Goal: Task Accomplishment & Management: Manage account settings

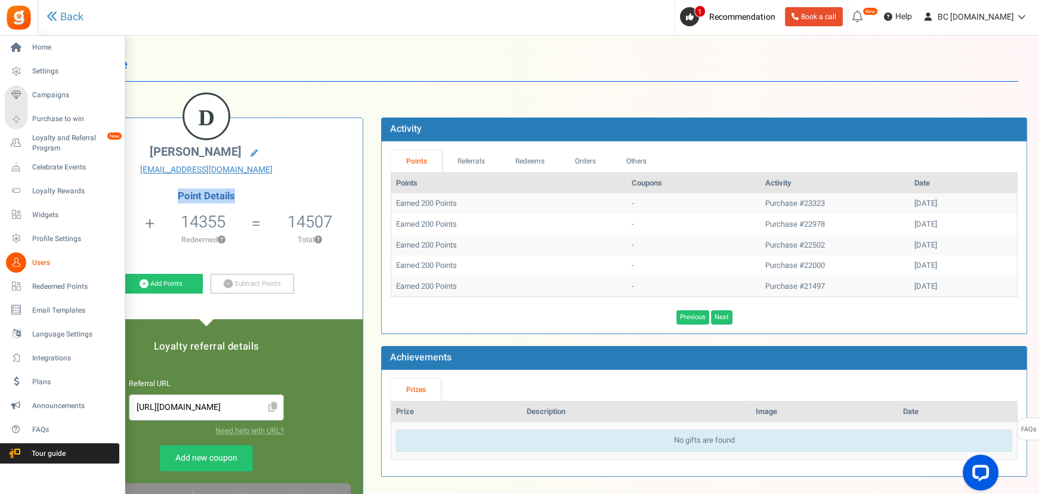
click at [36, 262] on span "Users" at bounding box center [73, 263] width 83 height 10
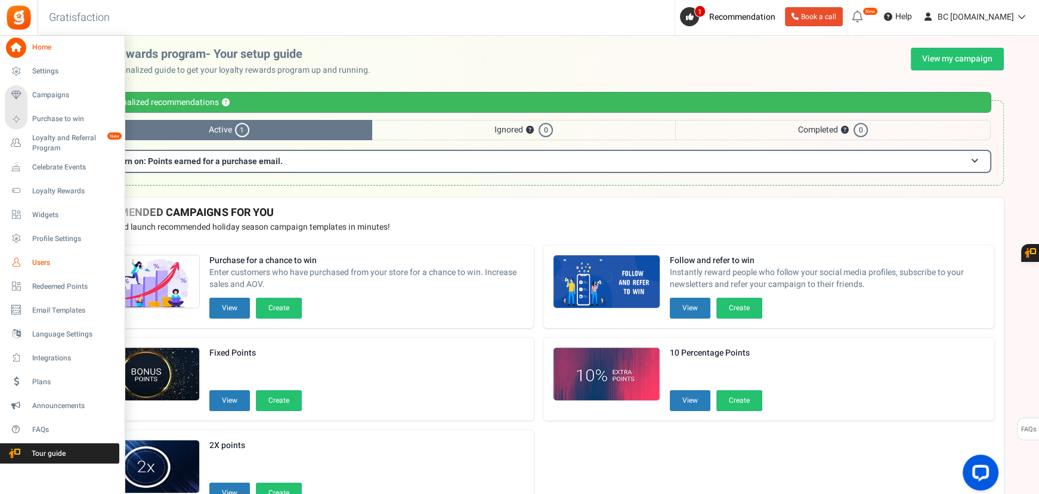
click at [49, 264] on span "Users" at bounding box center [73, 263] width 83 height 10
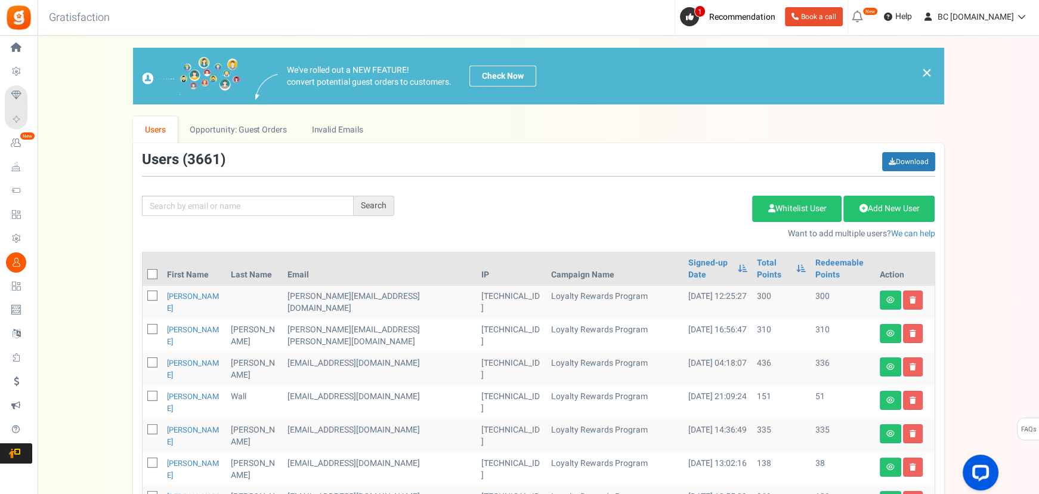
scroll to position [144, 0]
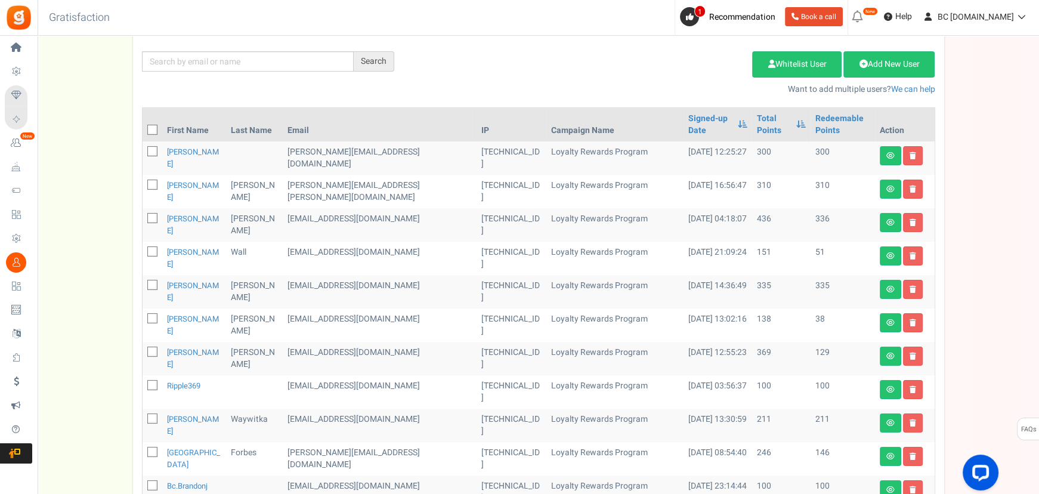
click at [204, 71] on div "Search Add Etsy Order Delete Selected Users Import Users Spam Protection Subtra…" at bounding box center [538, 52] width 811 height 88
click at [216, 60] on input "text" at bounding box center [248, 61] width 212 height 20
click at [229, 57] on input "text" at bounding box center [248, 61] width 212 height 20
paste input "paul.bevzyuk@gmail.com"
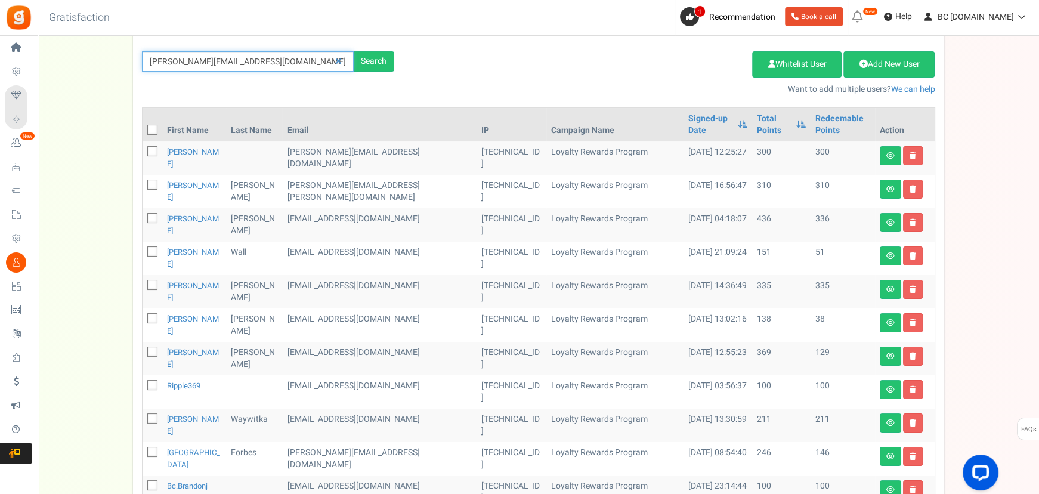
type input "paul.bevzyuk@gmail.com"
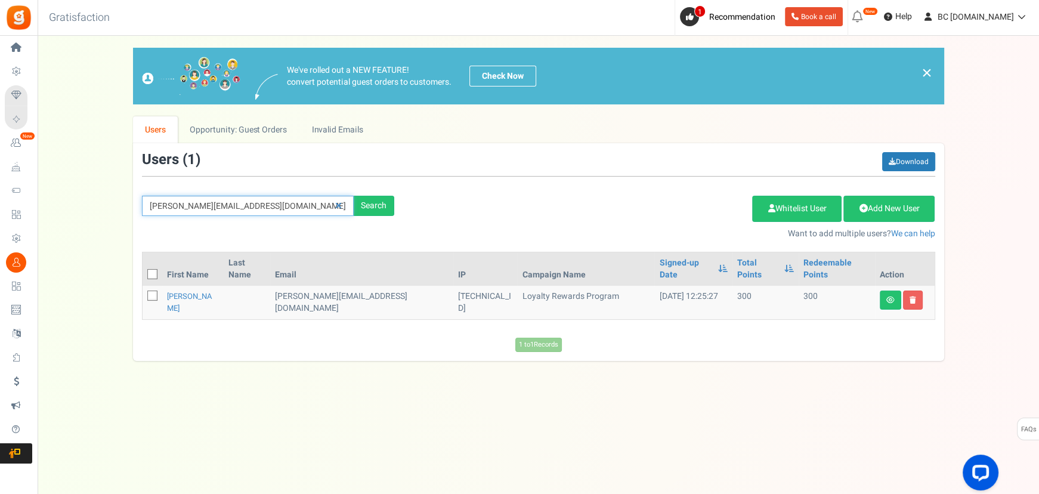
scroll to position [0, 0]
click at [202, 290] on link "paul-bevzyuk" at bounding box center [190, 301] width 45 height 23
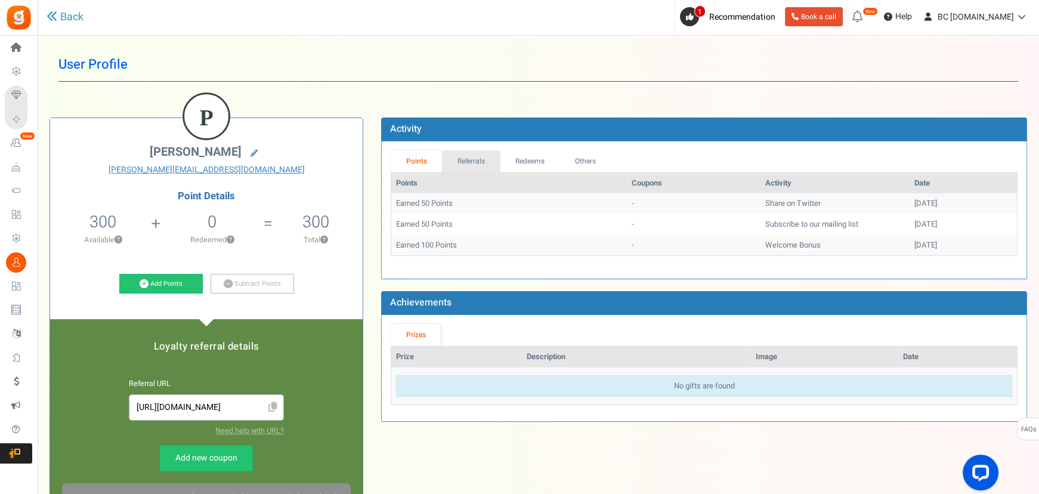
click at [478, 165] on link "Referrals" at bounding box center [471, 161] width 58 height 22
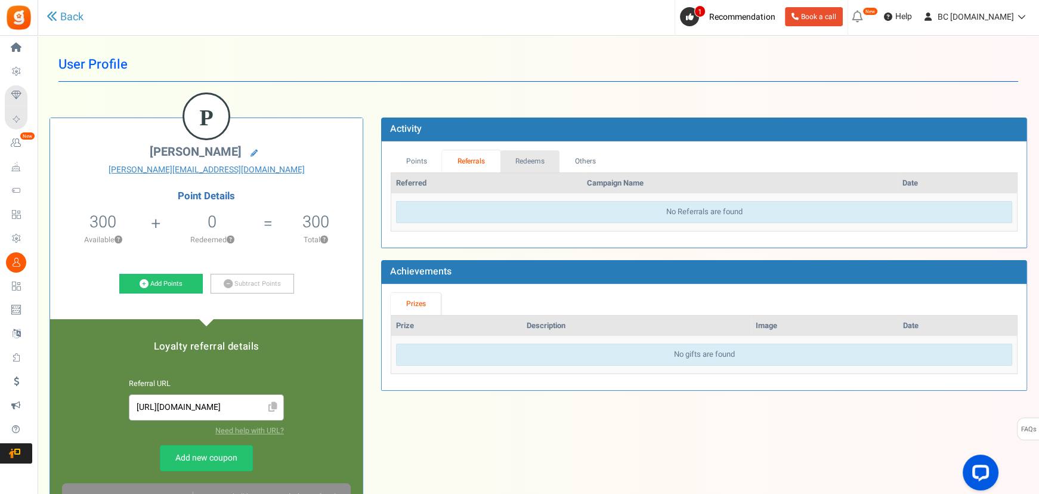
click at [519, 162] on link "Redeems" at bounding box center [530, 161] width 60 height 22
click at [577, 163] on link "Others" at bounding box center [584, 161] width 51 height 22
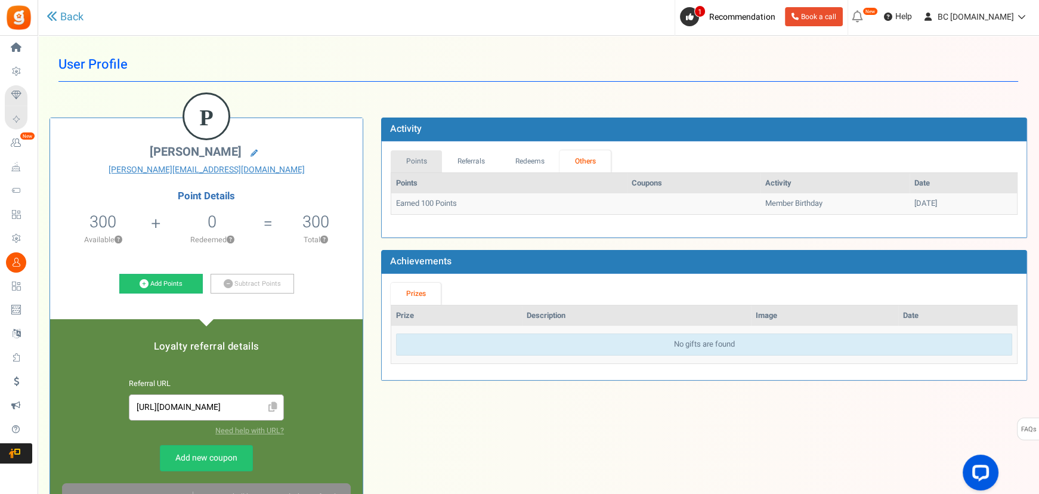
click at [411, 162] on link "Points" at bounding box center [416, 161] width 51 height 22
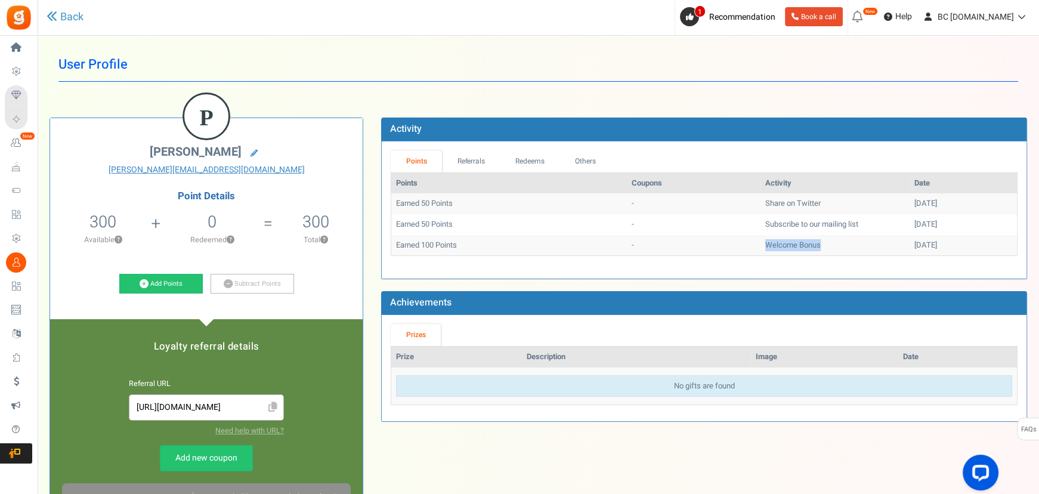
drag, startPoint x: 750, startPoint y: 245, endPoint x: 807, endPoint y: 250, distance: 57.5
click at [807, 250] on td "Welcome Bonus" at bounding box center [834, 245] width 149 height 21
click at [806, 250] on td "Welcome Bonus" at bounding box center [834, 245] width 149 height 21
drag, startPoint x: 719, startPoint y: 225, endPoint x: 838, endPoint y: 227, distance: 119.9
click at [838, 227] on tr "Earned 50 Points - Subscribe to our mailing list 20/08/2025" at bounding box center [704, 224] width 626 height 21
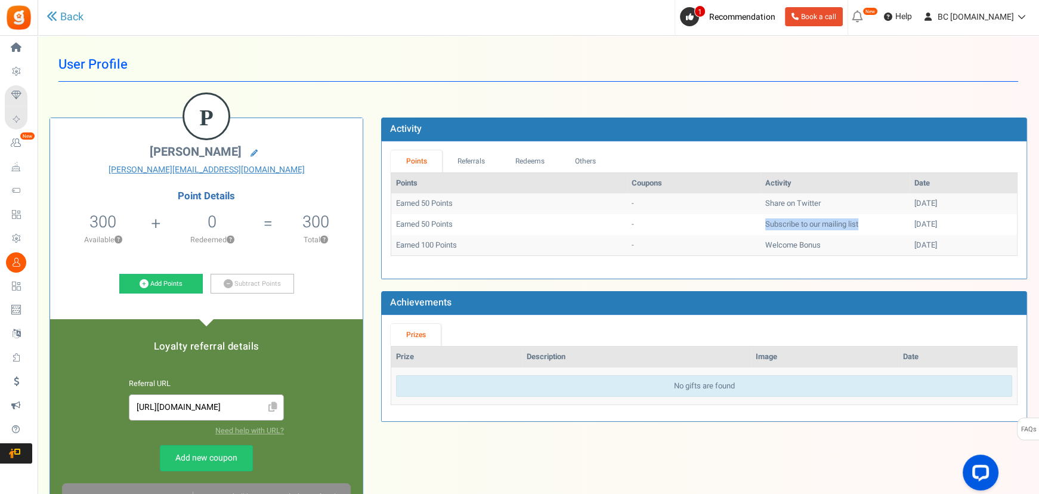
click at [838, 228] on td "Subscribe to our mailing list" at bounding box center [834, 224] width 149 height 21
drag, startPoint x: 413, startPoint y: 223, endPoint x: 483, endPoint y: 221, distance: 69.8
click at [483, 221] on td "Earned 50 Points" at bounding box center [508, 224] width 235 height 21
click at [471, 221] on td "Earned 50 Points" at bounding box center [508, 224] width 235 height 21
drag, startPoint x: 729, startPoint y: 203, endPoint x: 799, endPoint y: 205, distance: 70.4
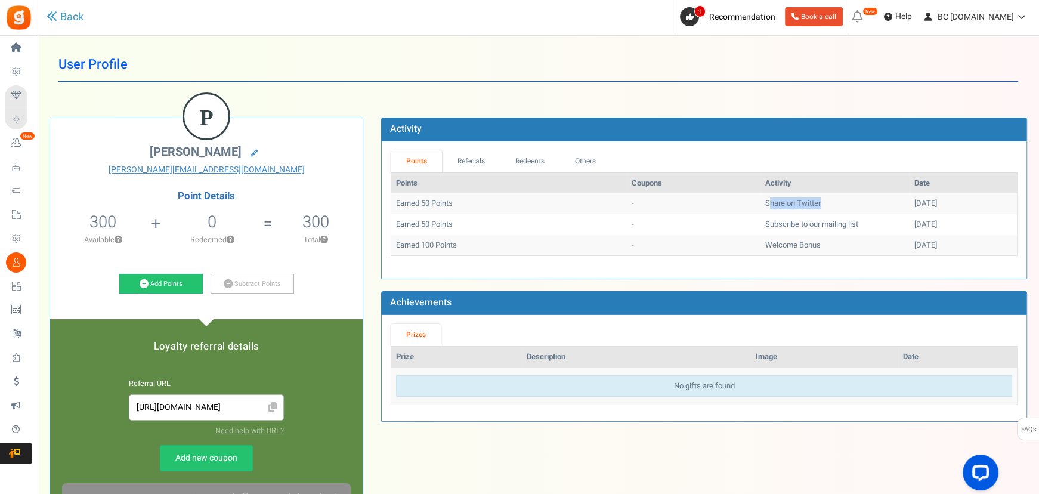
click at [799, 205] on td "Share on Twitter" at bounding box center [834, 203] width 149 height 21
drag, startPoint x: 457, startPoint y: 214, endPoint x: 390, endPoint y: 205, distance: 67.4
click at [391, 205] on table "Points Coupons Activity Date Earned 50 Points - Share on Twitter 20/08/2025 Ear…" at bounding box center [704, 213] width 627 height 83
click at [469, 209] on td "Earned 50 Points" at bounding box center [508, 203] width 235 height 21
drag, startPoint x: 463, startPoint y: 200, endPoint x: 376, endPoint y: 200, distance: 87.1
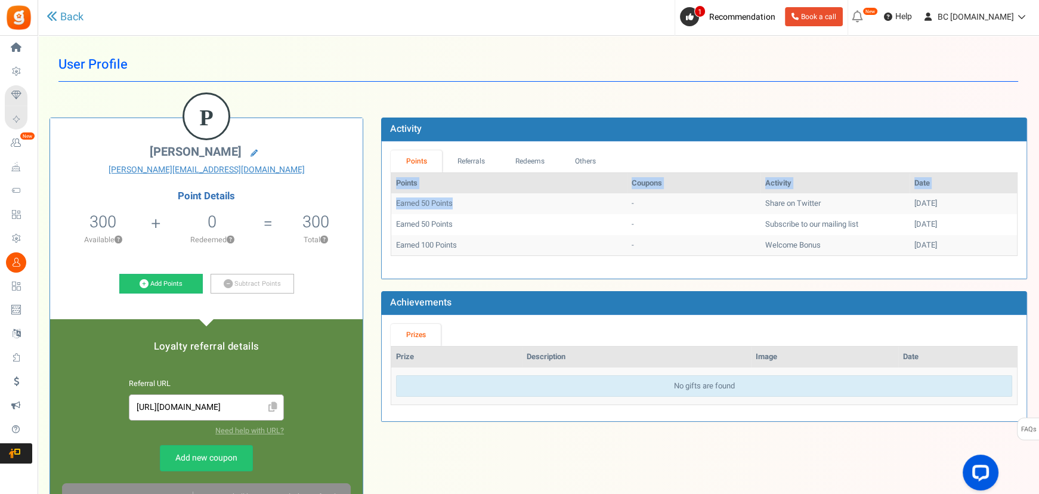
click at [376, 200] on div "Activity Points Referrals Redeems Orders Others Points Coupons Activity Date Ea…" at bounding box center [704, 275] width 664 height 316
click at [484, 214] on td "Earned 50 Points" at bounding box center [508, 224] width 235 height 21
drag, startPoint x: 115, startPoint y: 222, endPoint x: 78, endPoint y: 218, distance: 37.8
click at [78, 218] on li "300 300 Redeemable 0 Exclusion Available ?" at bounding box center [103, 231] width 106 height 49
click at [94, 220] on span "300" at bounding box center [102, 222] width 27 height 24
